Goal: Task Accomplishment & Management: Use online tool/utility

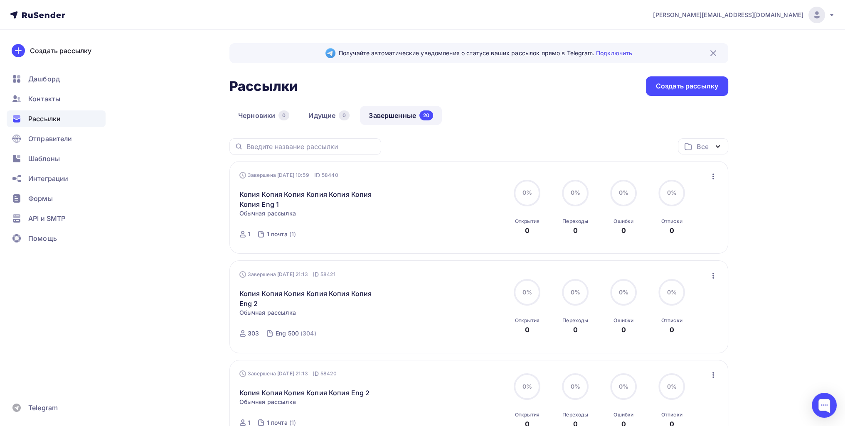
click at [713, 174] on icon "button" at bounding box center [713, 177] width 2 height 6
click at [652, 230] on div "Копировать в новую" at bounding box center [674, 231] width 85 height 10
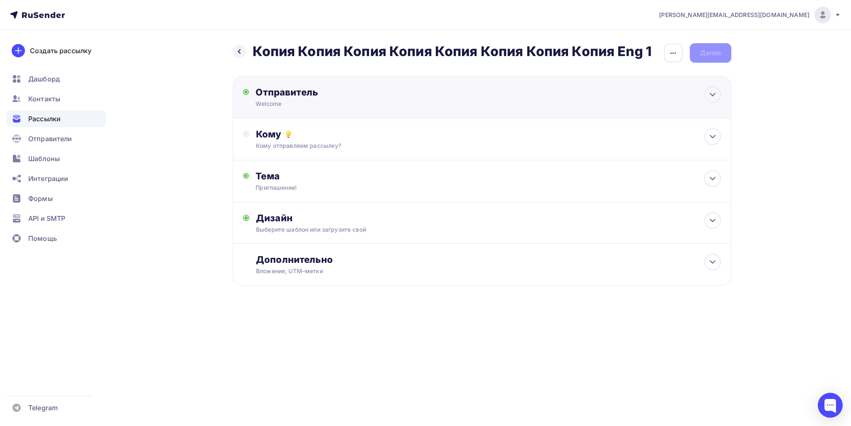
click at [303, 102] on div "Welcome" at bounding box center [337, 104] width 162 height 8
type input "Welcome"
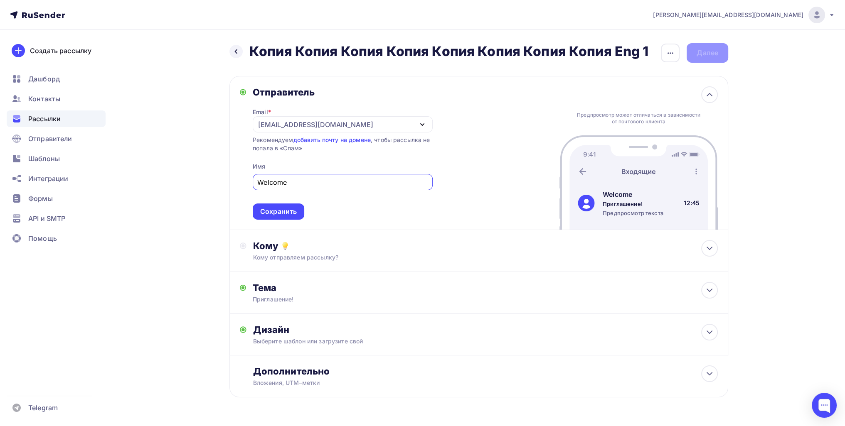
drag, startPoint x: 305, startPoint y: 125, endPoint x: 276, endPoint y: 123, distance: 29.2
click at [276, 123] on div "[EMAIL_ADDRESS][DOMAIN_NAME]" at bounding box center [343, 124] width 180 height 16
click at [276, 219] on div "Отправитель Email * [EMAIL_ADDRESS][DOMAIN_NAME] [EMAIL_ADDRESS][DOMAIN_NAME] Д…" at bounding box center [478, 153] width 499 height 154
click at [275, 212] on div "Сохранить" at bounding box center [278, 212] width 37 height 10
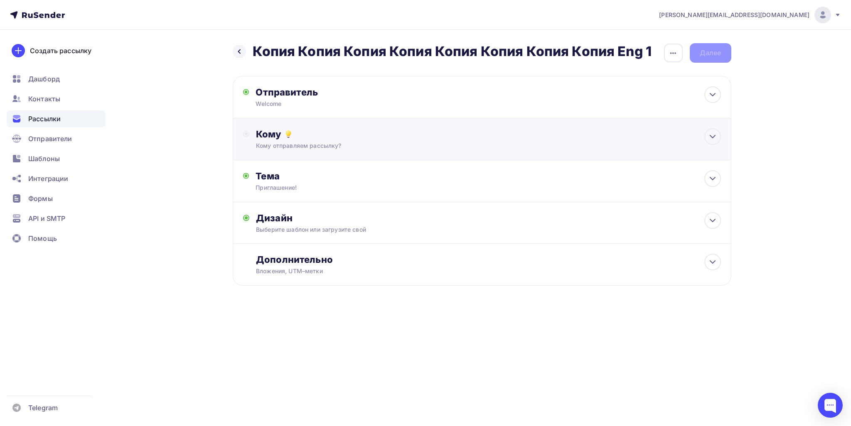
click at [293, 153] on div "Кому Кому отправляем рассылку? Списки получателей Выберите список Все списки id…" at bounding box center [482, 139] width 499 height 42
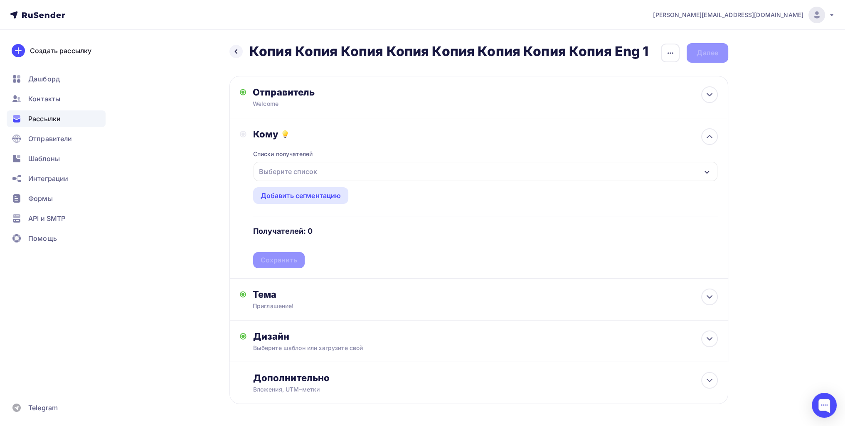
click at [281, 172] on div "Выберите список" at bounding box center [288, 171] width 65 height 15
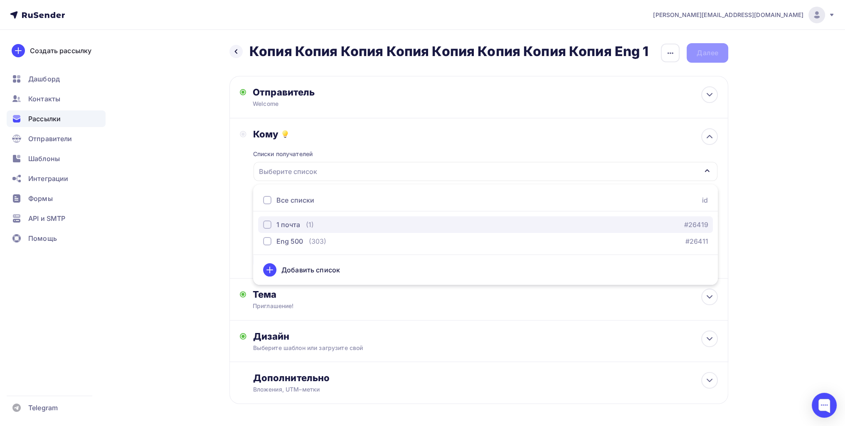
drag, startPoint x: 293, startPoint y: 223, endPoint x: 281, endPoint y: 221, distance: 12.6
click at [293, 223] on div "1 почта" at bounding box center [288, 225] width 24 height 10
click at [194, 242] on div "Назад Копия Копия Копия Копия Копия Копия Копия Копия Eng 1 Копия Копия Копия К…" at bounding box center [422, 244] width 681 height 428
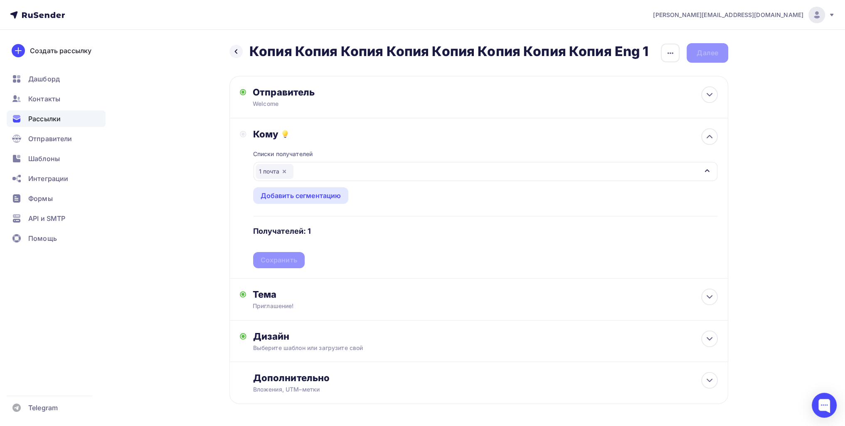
click at [278, 258] on div "Списки получателей 1 почта Все списки id 1 почта (1) #26419 Eng 500 (303) #2641…" at bounding box center [485, 204] width 465 height 128
drag, startPoint x: 278, startPoint y: 258, endPoint x: 294, endPoint y: 248, distance: 19.5
click at [278, 258] on div "Сохранить" at bounding box center [279, 261] width 37 height 10
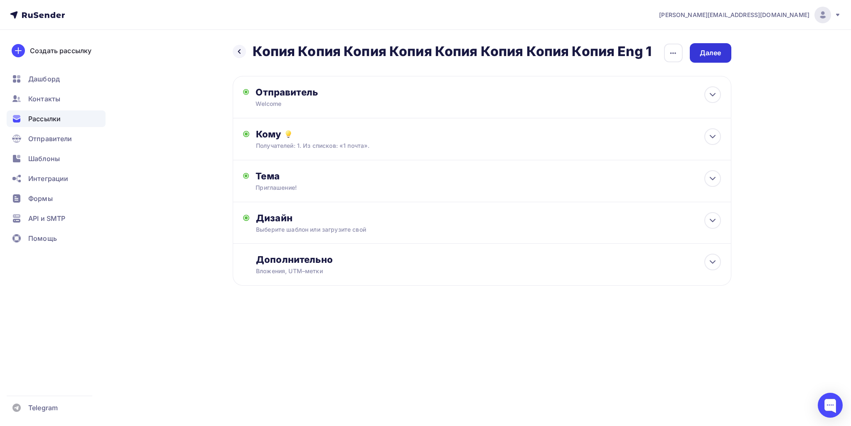
click at [711, 55] on div "Далее" at bounding box center [711, 53] width 22 height 10
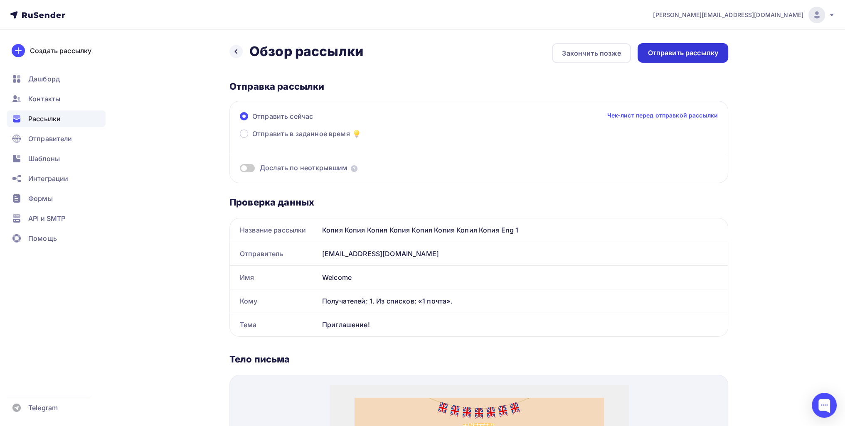
click at [702, 54] on div "Отправить рассылку" at bounding box center [682, 53] width 71 height 10
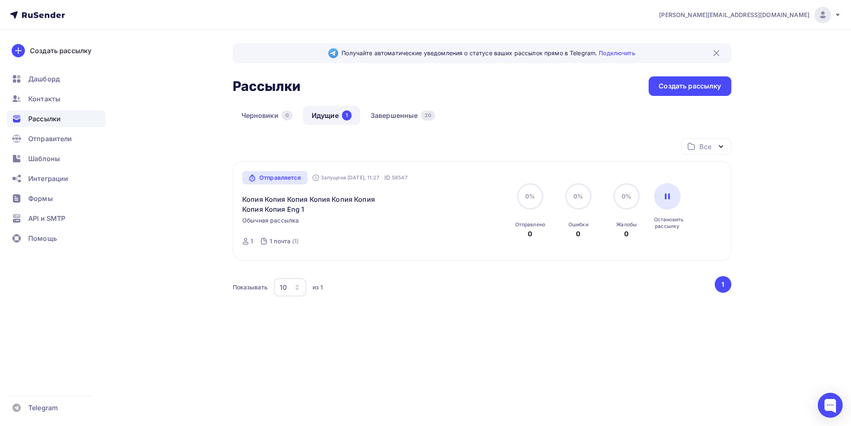
click at [376, 103] on div "Получайте автоматические уведомления о статусе ваших рассылок прямо в Telegram.…" at bounding box center [482, 195] width 499 height 305
click at [380, 111] on link "Завершенные 20" at bounding box center [403, 115] width 82 height 19
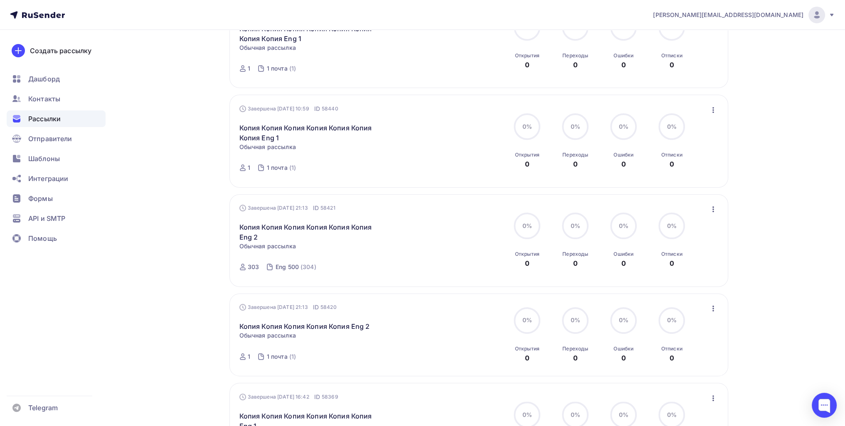
scroll to position [166, 0]
click at [713, 206] on icon "button" at bounding box center [713, 209] width 2 height 6
click at [695, 258] on div "Копировать в новую" at bounding box center [674, 263] width 85 height 10
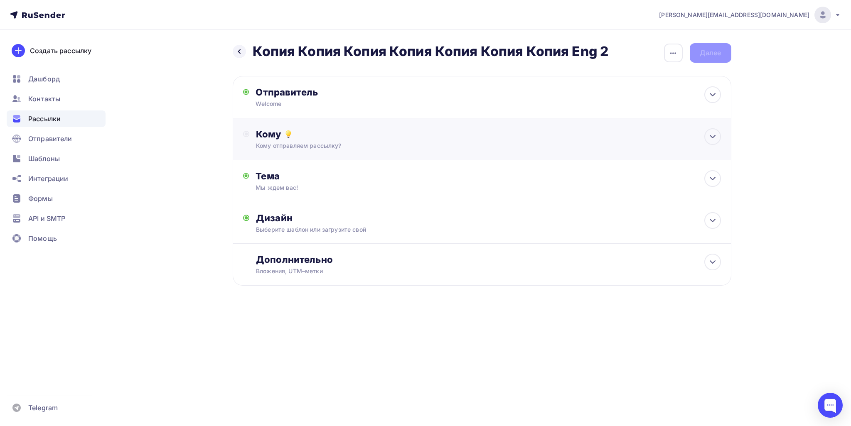
click at [326, 138] on div "Кому" at bounding box center [488, 134] width 465 height 12
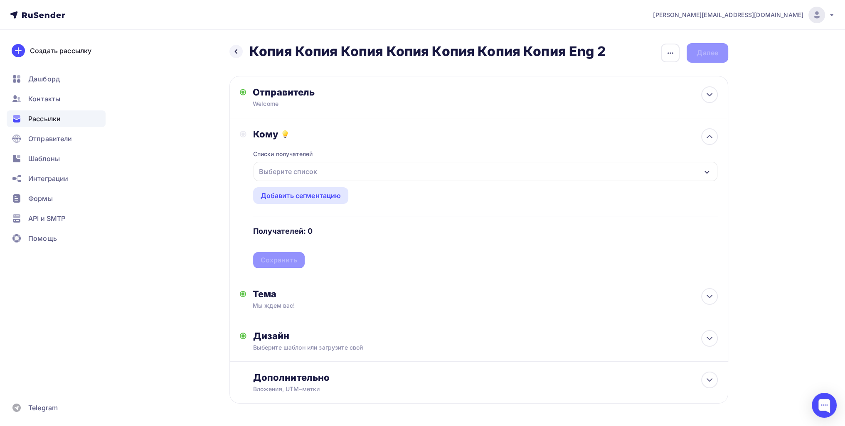
click at [312, 177] on div "Выберите список" at bounding box center [288, 171] width 65 height 15
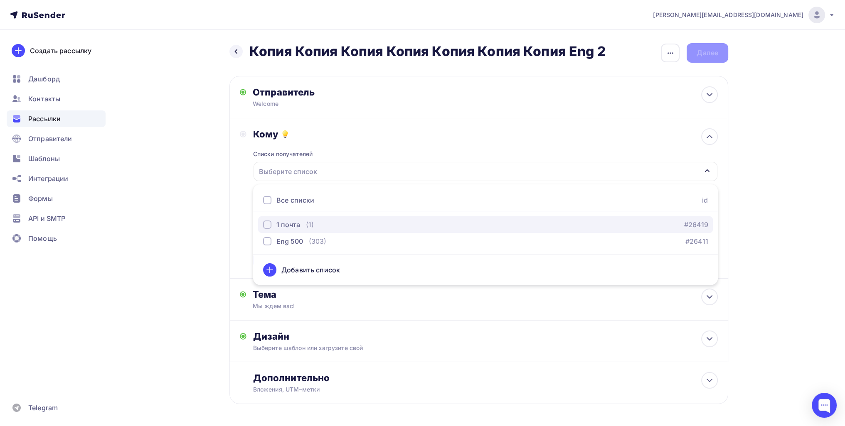
click at [300, 224] on div "1 почта (1)" at bounding box center [288, 225] width 51 height 10
click at [203, 230] on div "Назад Копия Копия Копия Копия Копия Копия Копия Eng 2 Копия Копия Копия Копия К…" at bounding box center [422, 244] width 681 height 428
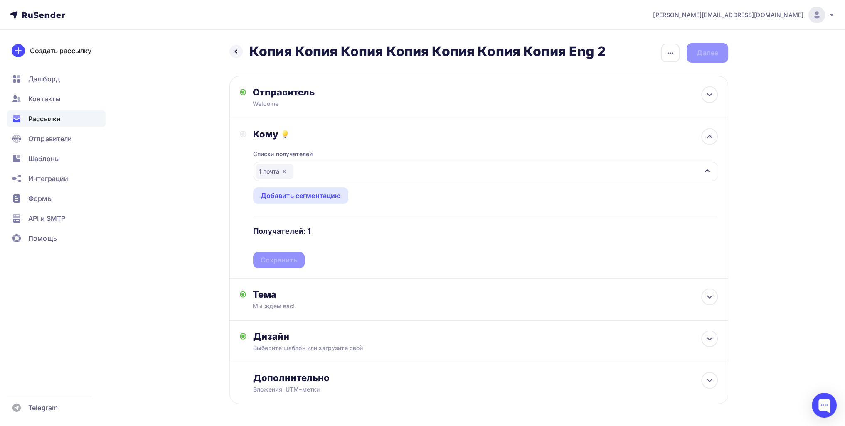
click at [298, 259] on div "Списки получателей 1 почта Все списки id 1 почта (1) #26419 Eng 500 (303) #2641…" at bounding box center [485, 204] width 465 height 128
click at [290, 256] on div "Сохранить" at bounding box center [279, 261] width 37 height 10
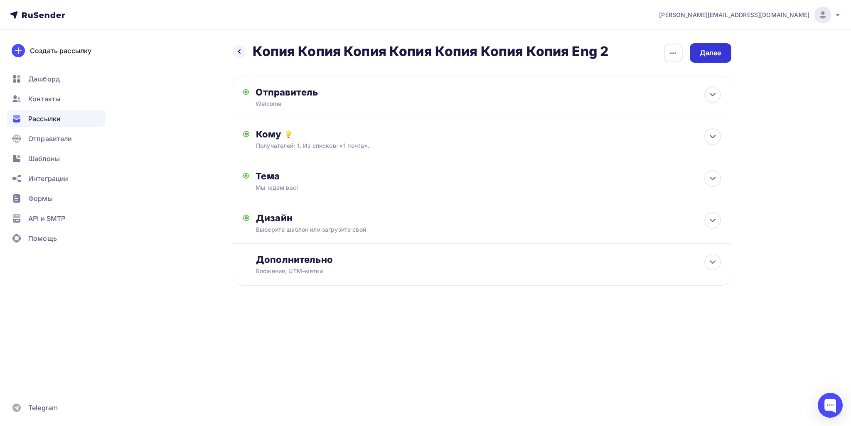
click at [698, 60] on div "Далее" at bounding box center [711, 53] width 42 height 20
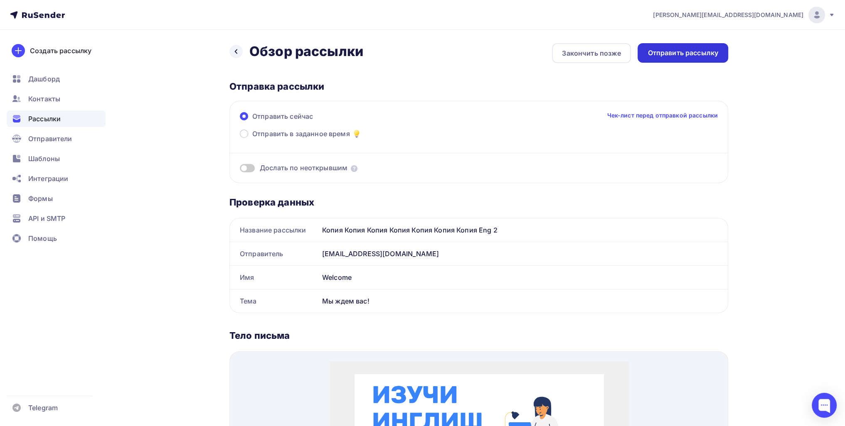
click at [711, 50] on div "Отправить рассылку" at bounding box center [682, 53] width 71 height 10
